Goal: Information Seeking & Learning: Check status

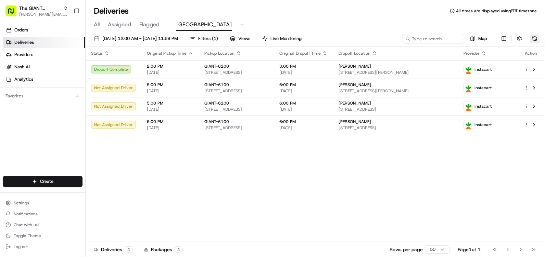
click at [535, 38] on button at bounding box center [535, 39] width 10 height 10
click at [97, 22] on span "All" at bounding box center [97, 25] width 6 height 8
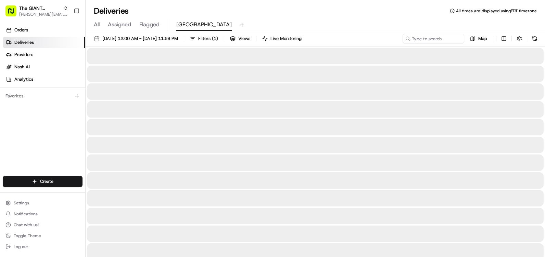
click at [183, 21] on span "[GEOGRAPHIC_DATA]" at bounding box center [203, 25] width 55 height 8
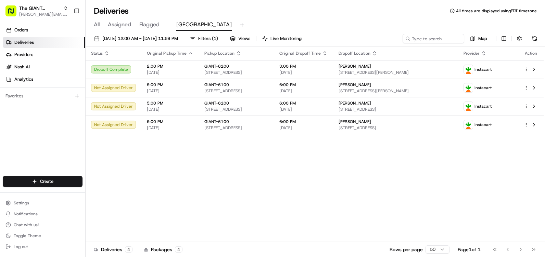
click at [190, 25] on span "[GEOGRAPHIC_DATA]" at bounding box center [203, 25] width 55 height 8
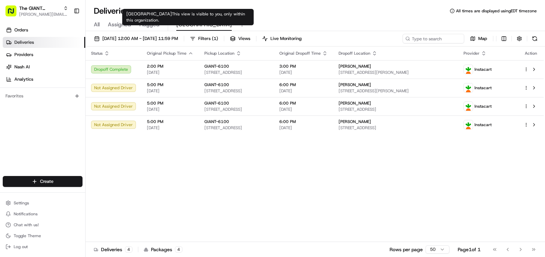
click at [191, 25] on span "[GEOGRAPHIC_DATA]" at bounding box center [203, 25] width 55 height 8
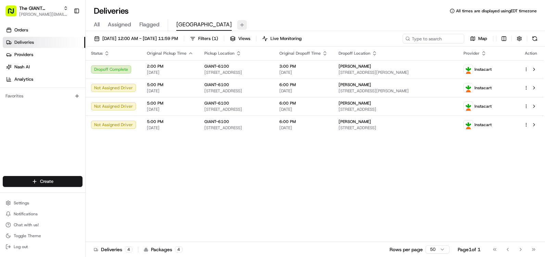
click at [237, 25] on button at bounding box center [242, 25] width 10 height 10
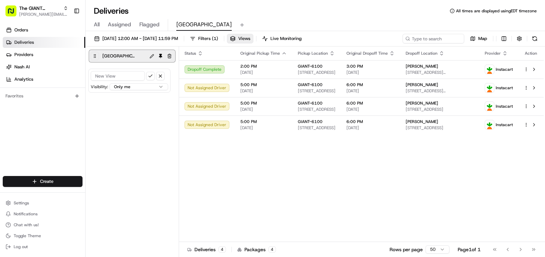
click at [153, 55] on button at bounding box center [152, 56] width 8 height 8
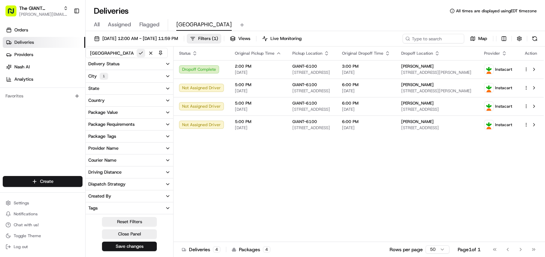
type input "[GEOGRAPHIC_DATA] :P"
click at [138, 53] on button at bounding box center [141, 53] width 9 height 9
click at [285, 14] on div "Deliveries All times are displayed using EDT timezone" at bounding box center [316, 10] width 460 height 11
click at [43, 41] on link "Deliveries" at bounding box center [44, 42] width 83 height 11
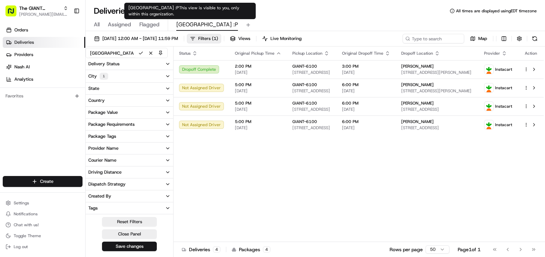
click at [193, 24] on span "[GEOGRAPHIC_DATA] :P" at bounding box center [207, 25] width 62 height 8
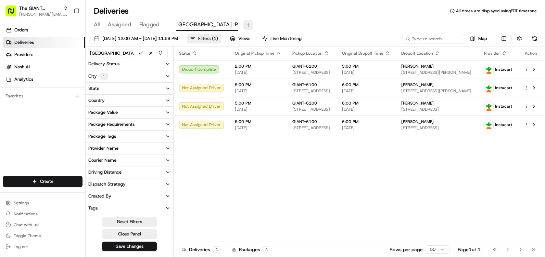
click at [243, 25] on button at bounding box center [248, 25] width 10 height 10
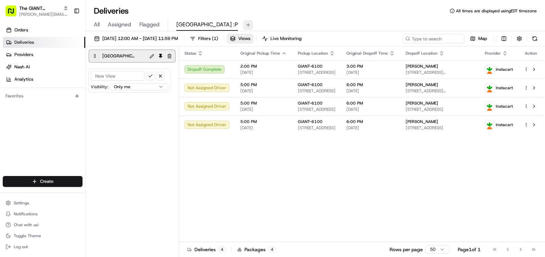
click at [243, 23] on button at bounding box center [248, 25] width 10 height 10
click at [243, 24] on button at bounding box center [248, 25] width 10 height 10
click at [185, 25] on span "[GEOGRAPHIC_DATA] :P" at bounding box center [207, 25] width 62 height 8
click at [248, 18] on div "All Assigned Flagged Newport :P" at bounding box center [316, 23] width 460 height 15
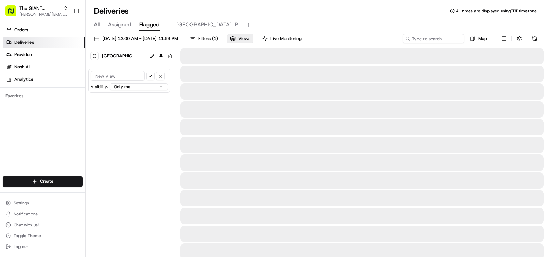
click at [148, 25] on span "Flagged" at bounding box center [149, 25] width 20 height 8
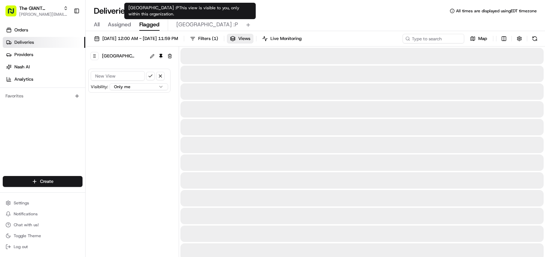
click at [177, 24] on span "[GEOGRAPHIC_DATA] :P" at bounding box center [207, 25] width 62 height 8
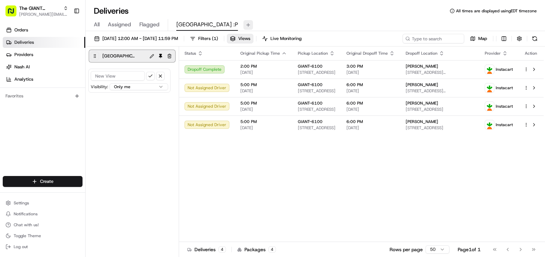
click at [243, 24] on button at bounding box center [248, 25] width 10 height 10
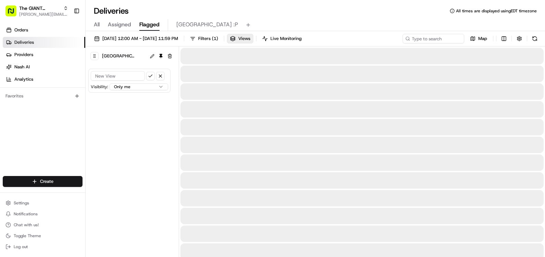
click at [151, 23] on span "Flagged" at bounding box center [149, 25] width 20 height 8
click at [122, 23] on span "Assigned" at bounding box center [119, 25] width 23 height 8
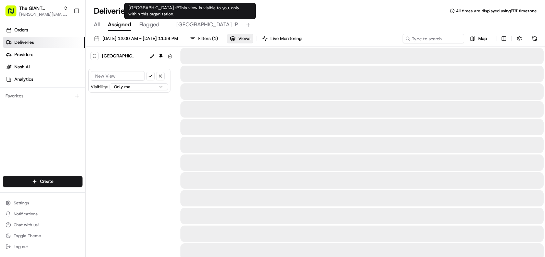
click at [189, 23] on span "[GEOGRAPHIC_DATA] :P" at bounding box center [207, 25] width 62 height 8
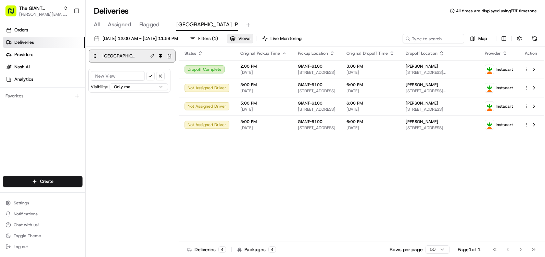
click at [95, 54] on icon at bounding box center [94, 56] width 5 height 5
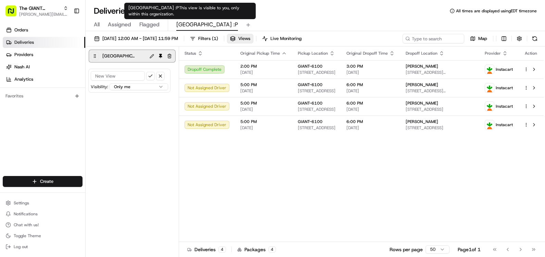
click at [197, 23] on span "[GEOGRAPHIC_DATA] :P" at bounding box center [207, 25] width 62 height 8
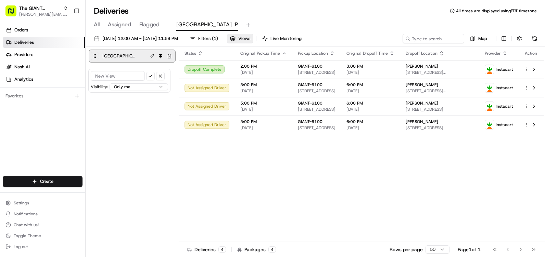
click at [146, 25] on span "Flagged" at bounding box center [149, 25] width 20 height 8
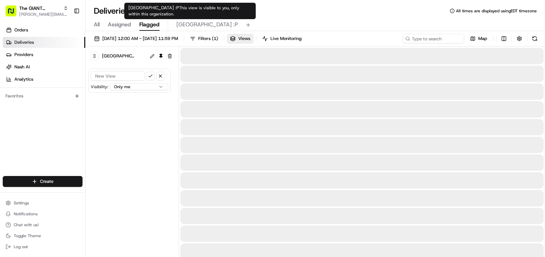
click at [192, 24] on span "[GEOGRAPHIC_DATA] :P" at bounding box center [207, 25] width 62 height 8
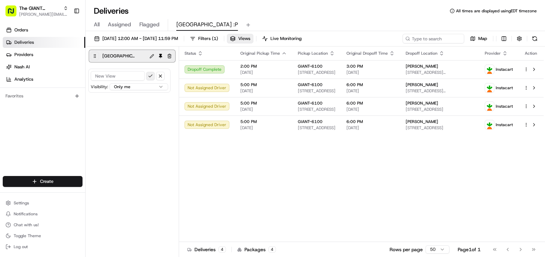
click at [152, 77] on button "submit" at bounding box center [150, 76] width 9 height 9
click at [162, 75] on button "button" at bounding box center [160, 76] width 9 height 9
click at [151, 94] on div "Newport :P Add New View" at bounding box center [132, 153] width 93 height 212
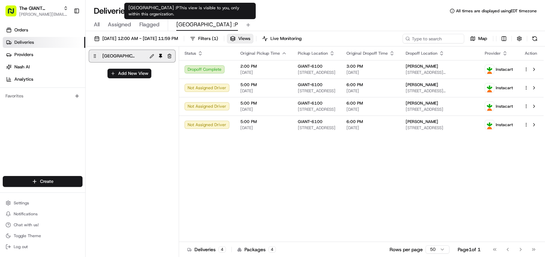
click at [190, 21] on span "[GEOGRAPHIC_DATA] :P" at bounding box center [207, 25] width 62 height 8
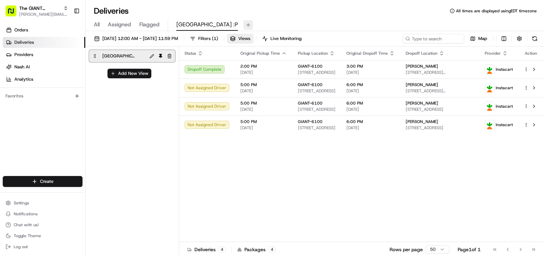
click at [243, 24] on button at bounding box center [248, 25] width 10 height 10
click at [92, 54] on div "[GEOGRAPHIC_DATA] :P" at bounding box center [132, 56] width 86 height 15
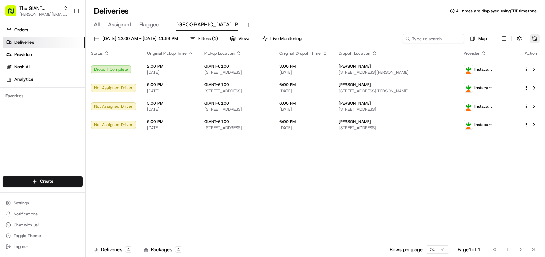
click at [537, 36] on button at bounding box center [535, 39] width 10 height 10
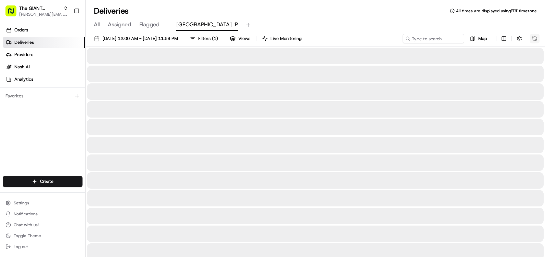
click at [537, 36] on div "Map" at bounding box center [471, 39] width 137 height 10
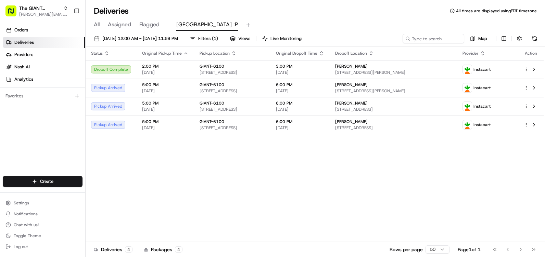
click at [535, 37] on button at bounding box center [535, 39] width 10 height 10
click at [541, 37] on div "[DATE] 12:00 AM - [DATE] 11:59 PM Filters ( 1 ) Views Live Monitoring Map" at bounding box center [316, 40] width 460 height 13
click at [538, 38] on button at bounding box center [535, 39] width 10 height 10
click at [28, 31] on link "Orders" at bounding box center [44, 30] width 83 height 11
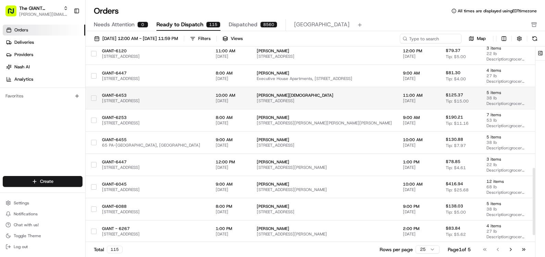
scroll to position [374, 0]
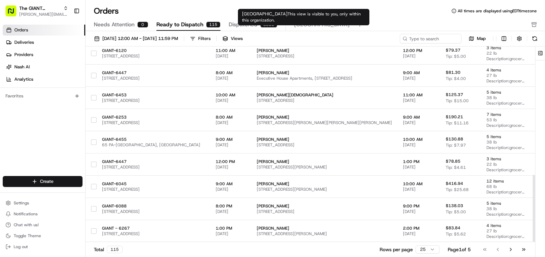
click at [305, 21] on div "Needs Attention 0 Ready to Dispatch 115 Dispatched 8560 [GEOGRAPHIC_DATA]" at bounding box center [310, 25] width 433 height 12
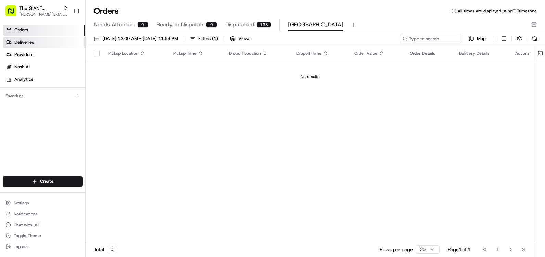
click at [26, 41] on span "Deliveries" at bounding box center [24, 42] width 20 height 6
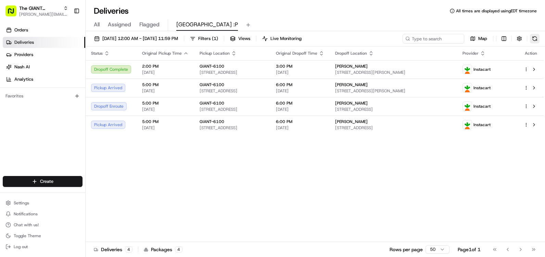
click at [535, 38] on button at bounding box center [535, 39] width 10 height 10
click at [537, 38] on button at bounding box center [535, 39] width 10 height 10
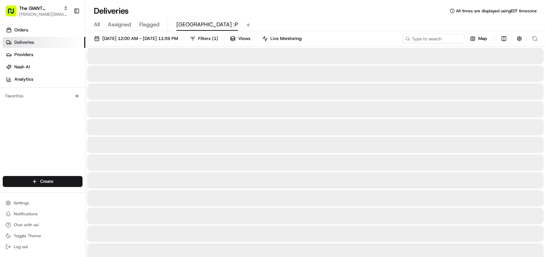
click at [537, 37] on div "Map" at bounding box center [471, 39] width 137 height 10
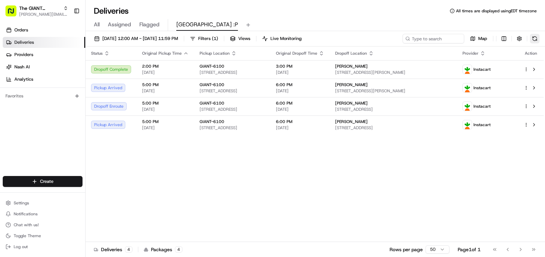
click at [530, 39] on button at bounding box center [535, 39] width 10 height 10
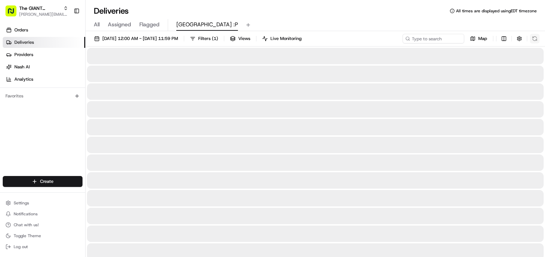
click at [530, 39] on div "Map" at bounding box center [471, 39] width 137 height 10
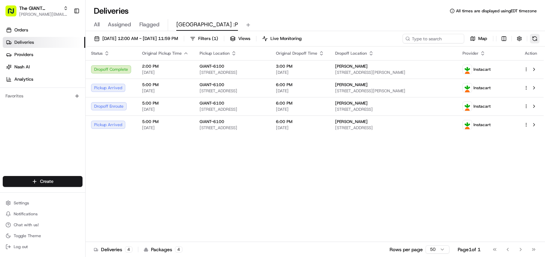
click at [535, 43] on button at bounding box center [535, 39] width 10 height 10
click at [531, 42] on button at bounding box center [535, 39] width 10 height 10
click at [530, 39] on button at bounding box center [535, 39] width 10 height 10
click at [25, 30] on span "Orders" at bounding box center [21, 30] width 14 height 6
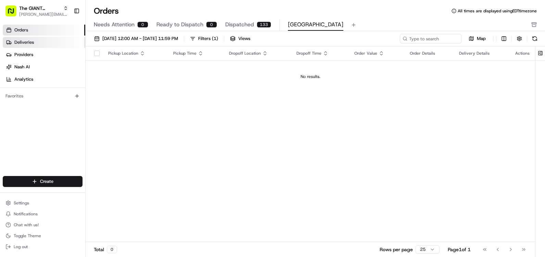
click at [25, 40] on span "Deliveries" at bounding box center [24, 42] width 20 height 6
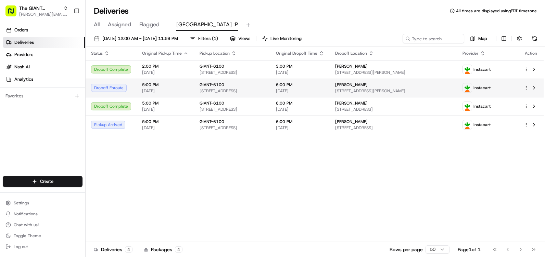
click at [173, 90] on span "[DATE]" at bounding box center [165, 90] width 47 height 5
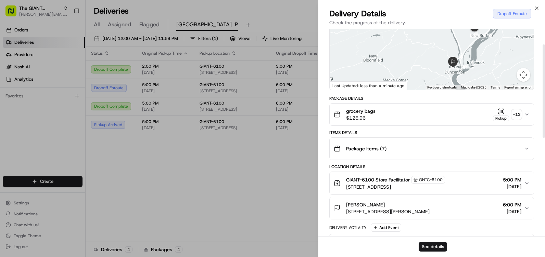
scroll to position [68, 0]
click at [528, 113] on icon "button" at bounding box center [526, 113] width 5 height 5
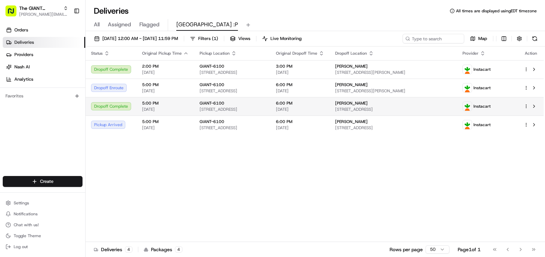
click at [330, 110] on td "6:00 PM [DATE]" at bounding box center [300, 106] width 59 height 18
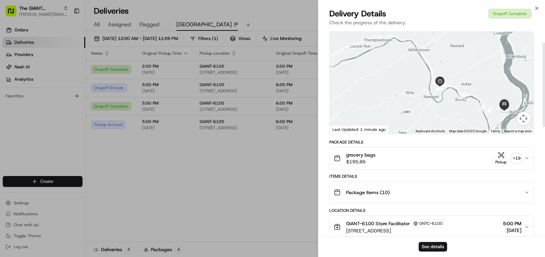
scroll to position [34, 0]
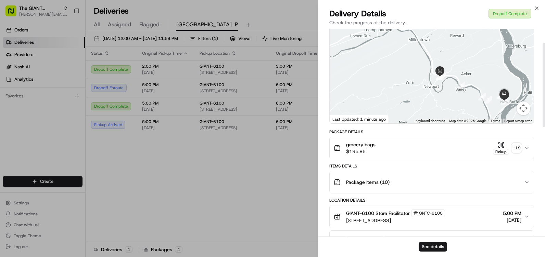
click at [526, 146] on icon "button" at bounding box center [526, 148] width 5 height 5
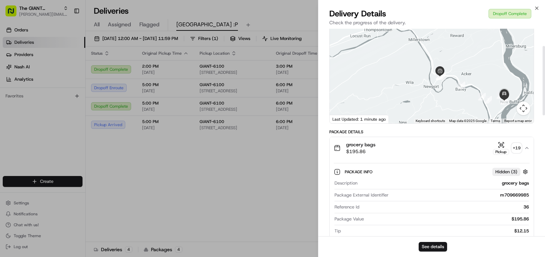
scroll to position [68, 0]
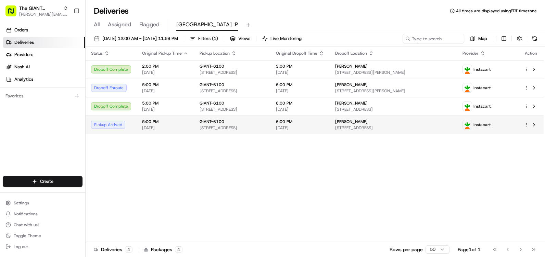
click at [115, 129] on div "Pickup Arrived" at bounding box center [111, 125] width 40 height 8
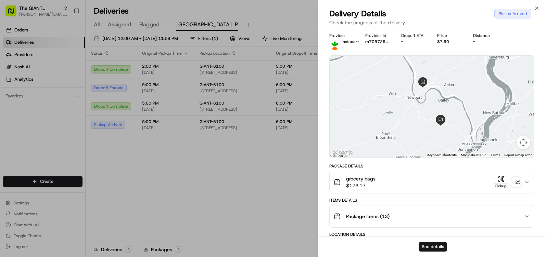
click at [527, 182] on icon "button" at bounding box center [526, 182] width 5 height 5
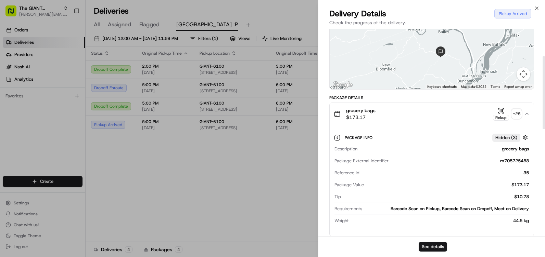
scroll to position [103, 0]
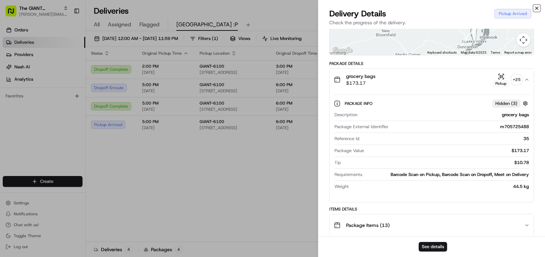
click at [538, 8] on icon "button" at bounding box center [537, 8] width 3 height 3
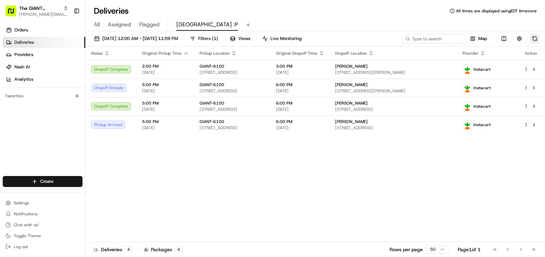
click at [533, 40] on button at bounding box center [535, 39] width 10 height 10
click at [533, 40] on div "Map" at bounding box center [471, 39] width 137 height 10
click at [536, 39] on button at bounding box center [535, 39] width 10 height 10
click at [537, 39] on button at bounding box center [535, 39] width 10 height 10
click at [537, 39] on div "Map" at bounding box center [471, 39] width 137 height 10
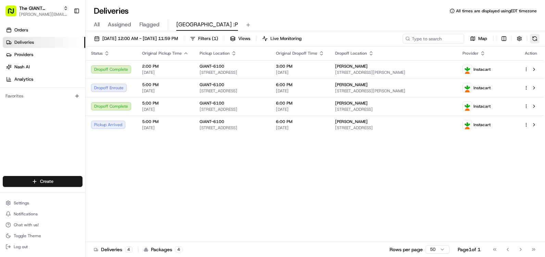
click at [538, 37] on button at bounding box center [535, 39] width 10 height 10
click at [538, 38] on button at bounding box center [535, 39] width 10 height 10
click at [24, 28] on span "Orders" at bounding box center [21, 30] width 14 height 6
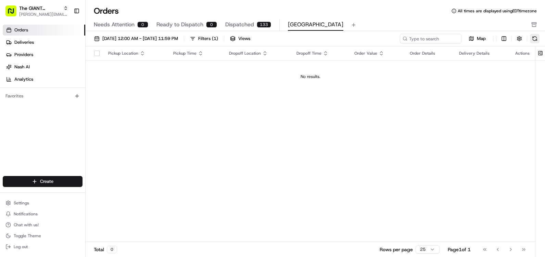
click at [535, 39] on button at bounding box center [535, 39] width 10 height 10
click at [23, 40] on span "Deliveries" at bounding box center [24, 42] width 20 height 6
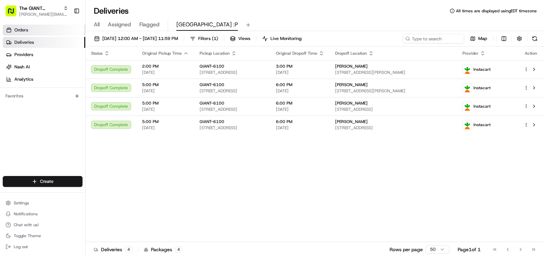
click at [17, 26] on link "Orders" at bounding box center [44, 30] width 83 height 11
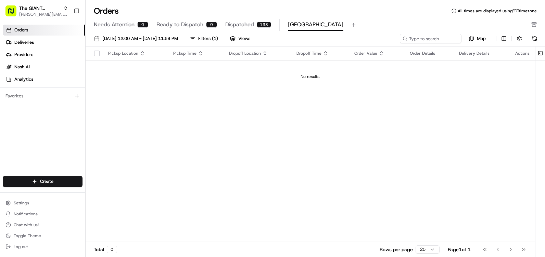
click at [3, 25] on link "Orders" at bounding box center [44, 30] width 83 height 11
click at [24, 40] on span "Deliveries" at bounding box center [24, 42] width 20 height 6
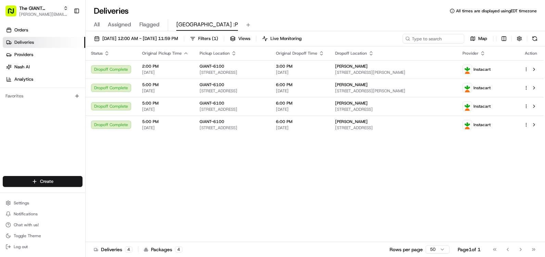
click at [252, 7] on div "Deliveries All times are displayed using EDT timezone" at bounding box center [316, 10] width 460 height 11
click at [534, 36] on button at bounding box center [535, 39] width 10 height 10
